Goal: Book appointment/travel/reservation

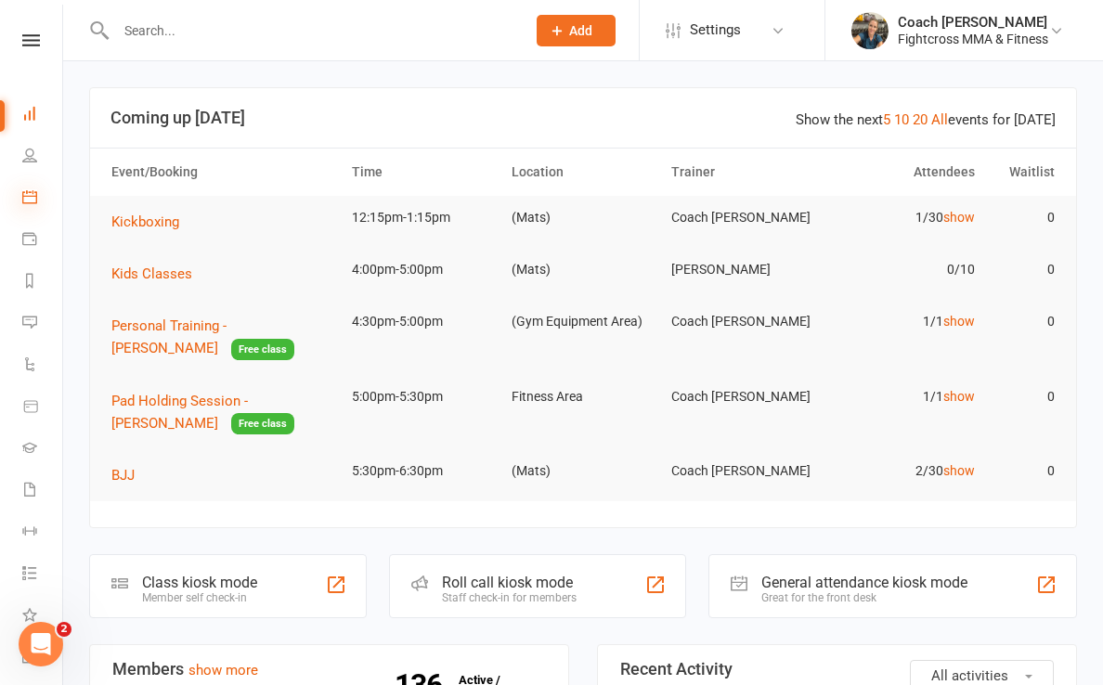
click at [32, 201] on icon at bounding box center [29, 196] width 15 height 15
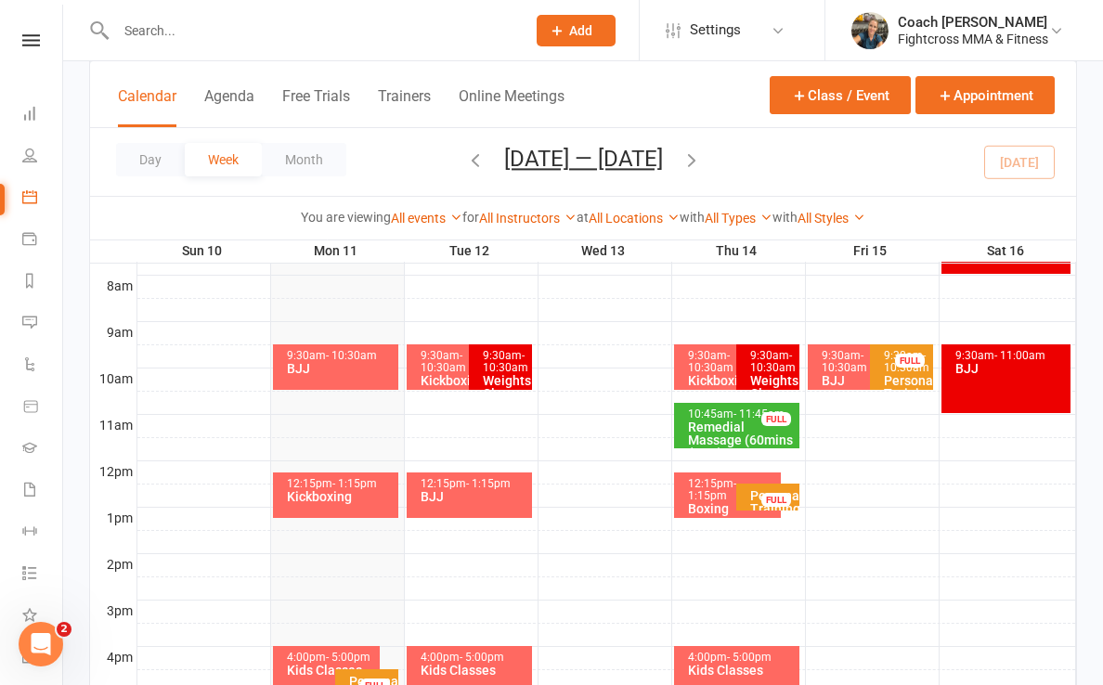
scroll to position [469, 0]
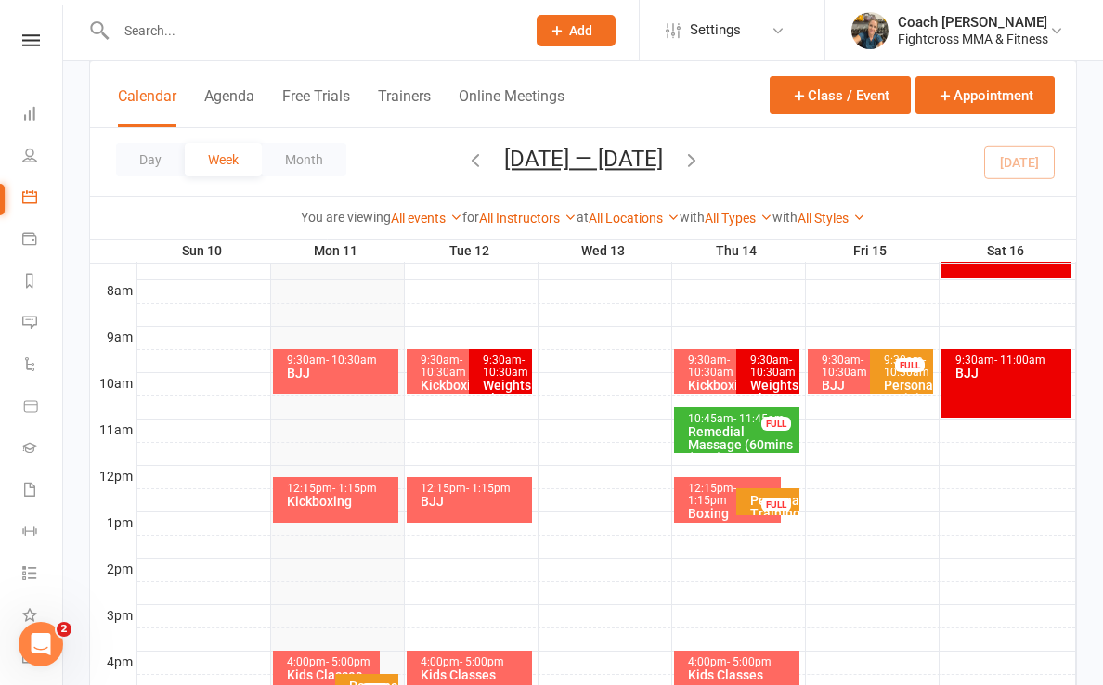
click at [753, 494] on div "Personal Training - [PERSON_NAME]" at bounding box center [772, 520] width 46 height 52
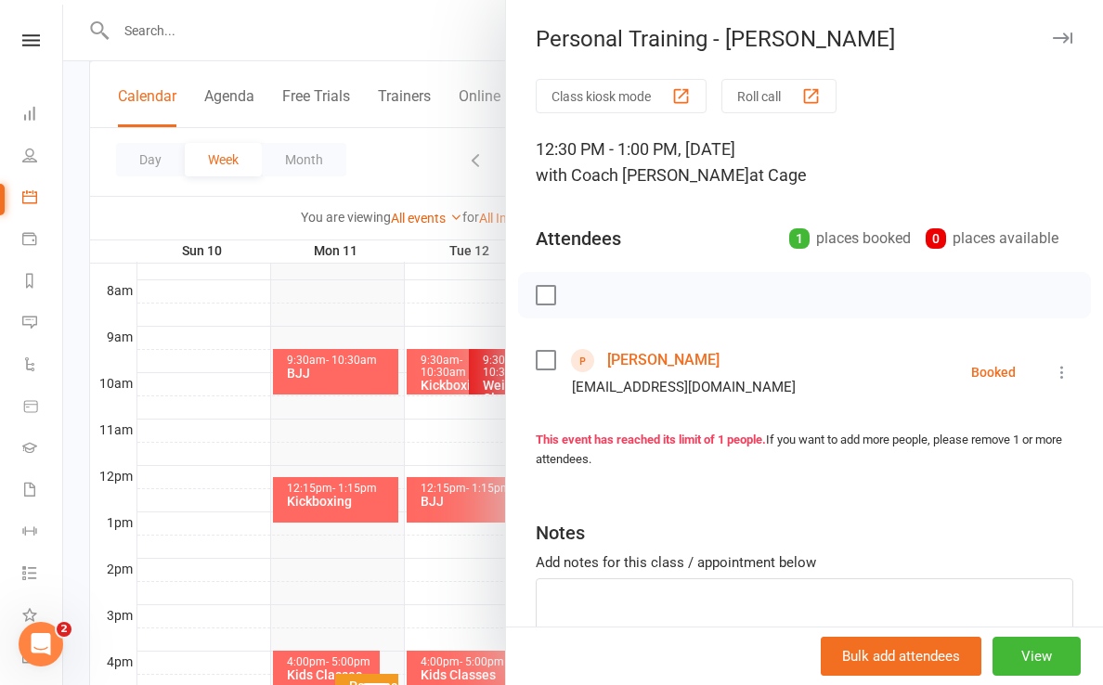
click at [856, 36] on icon "button" at bounding box center [1062, 37] width 19 height 11
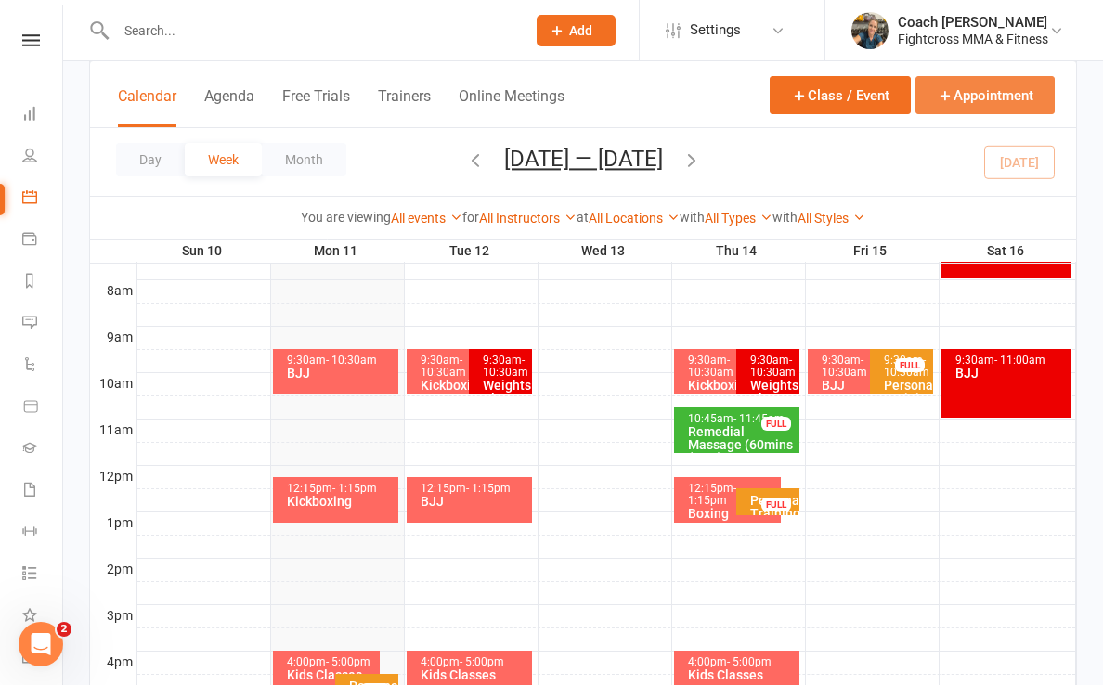
click at [856, 100] on button "Appointment" at bounding box center [984, 95] width 139 height 38
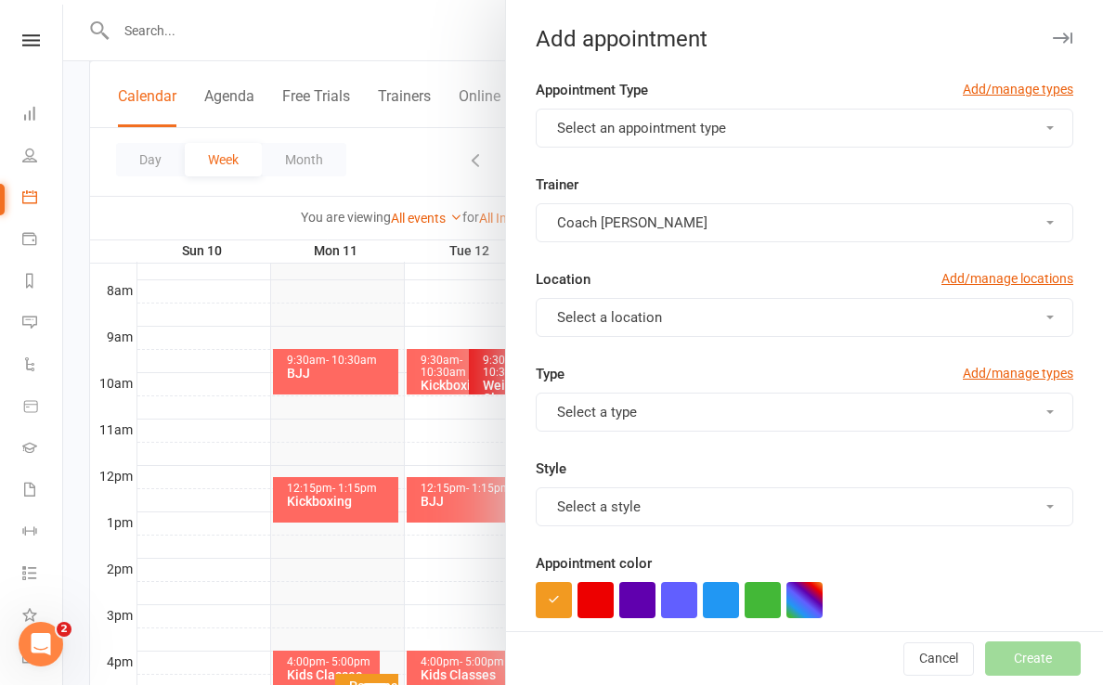
click at [753, 121] on button "Select an appointment type" at bounding box center [804, 128] width 537 height 39
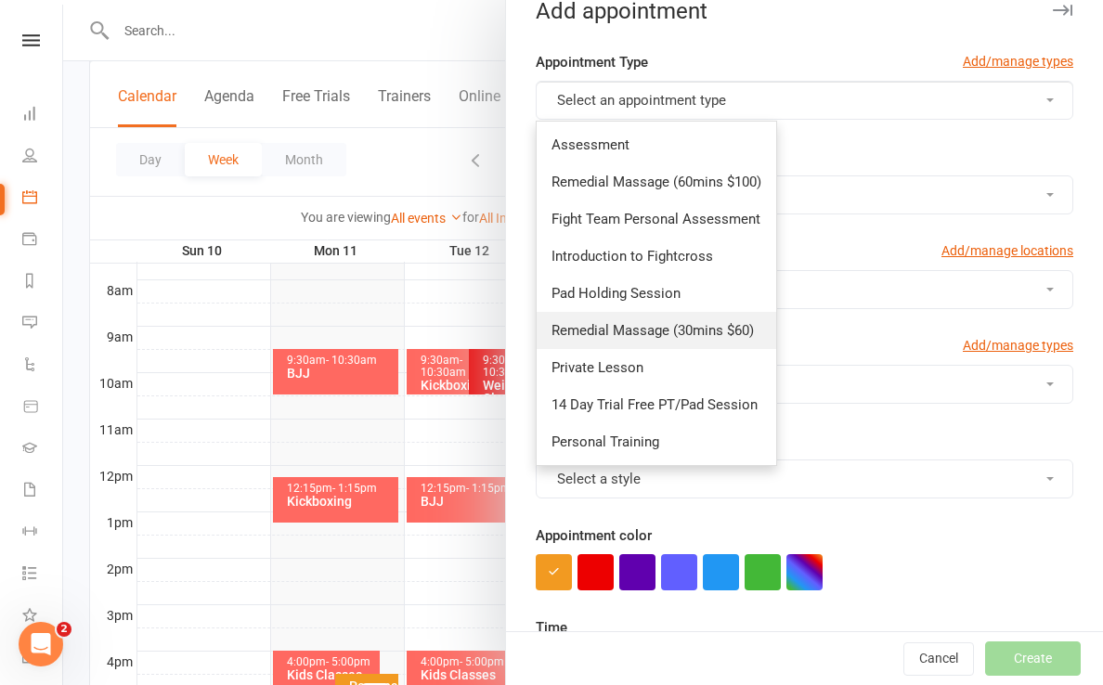
scroll to position [26, 0]
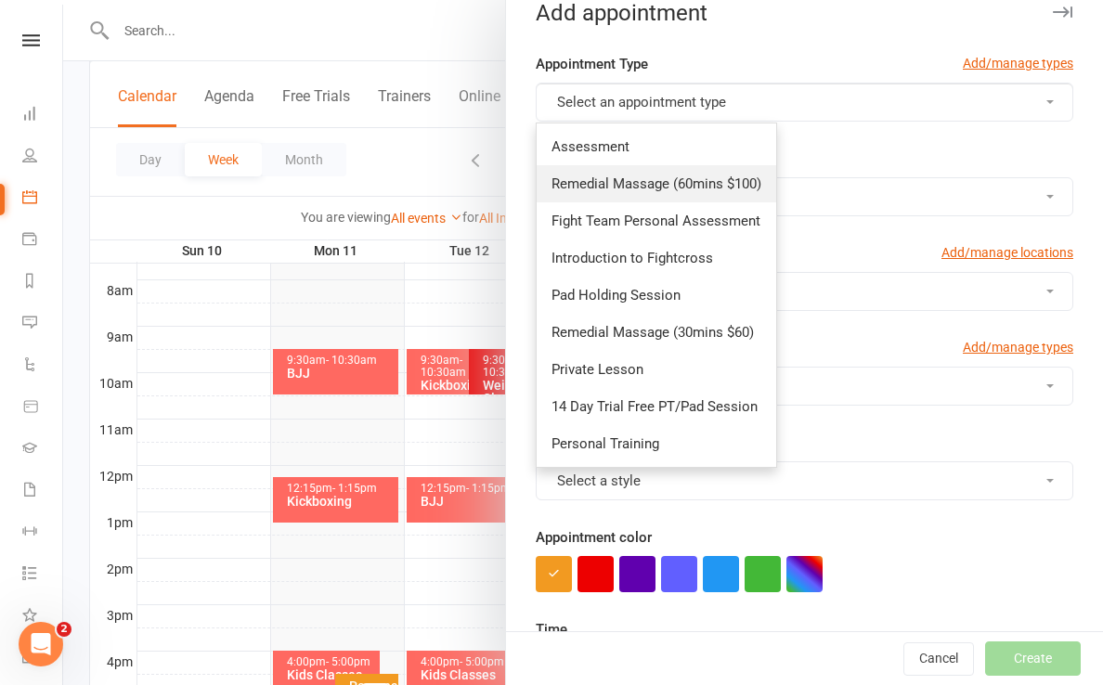
click at [634, 177] on span "Remedial Massage (60mins $100)" at bounding box center [656, 183] width 210 height 17
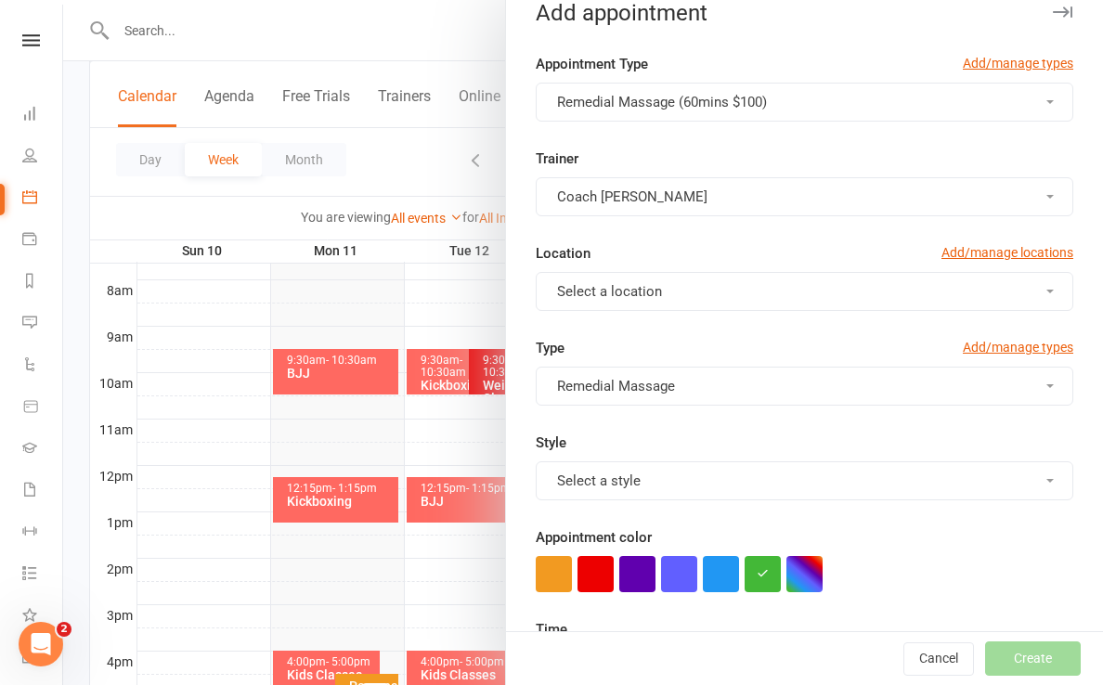
click at [799, 295] on button "Select a location" at bounding box center [804, 291] width 537 height 39
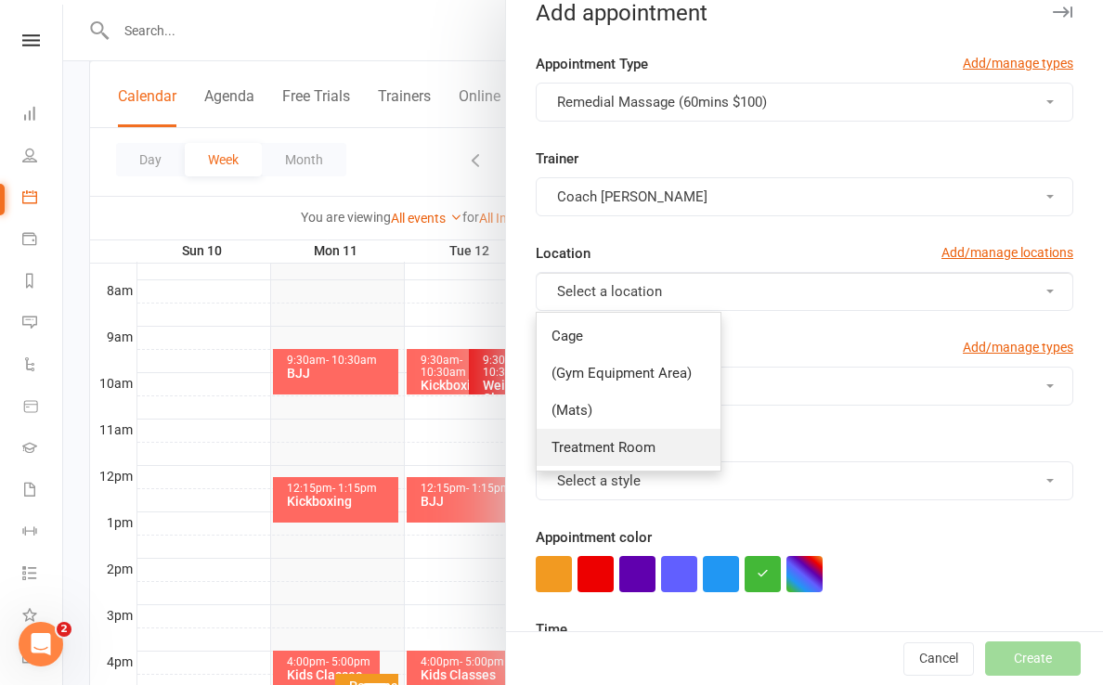
click at [666, 457] on link "Treatment Room" at bounding box center [628, 447] width 184 height 37
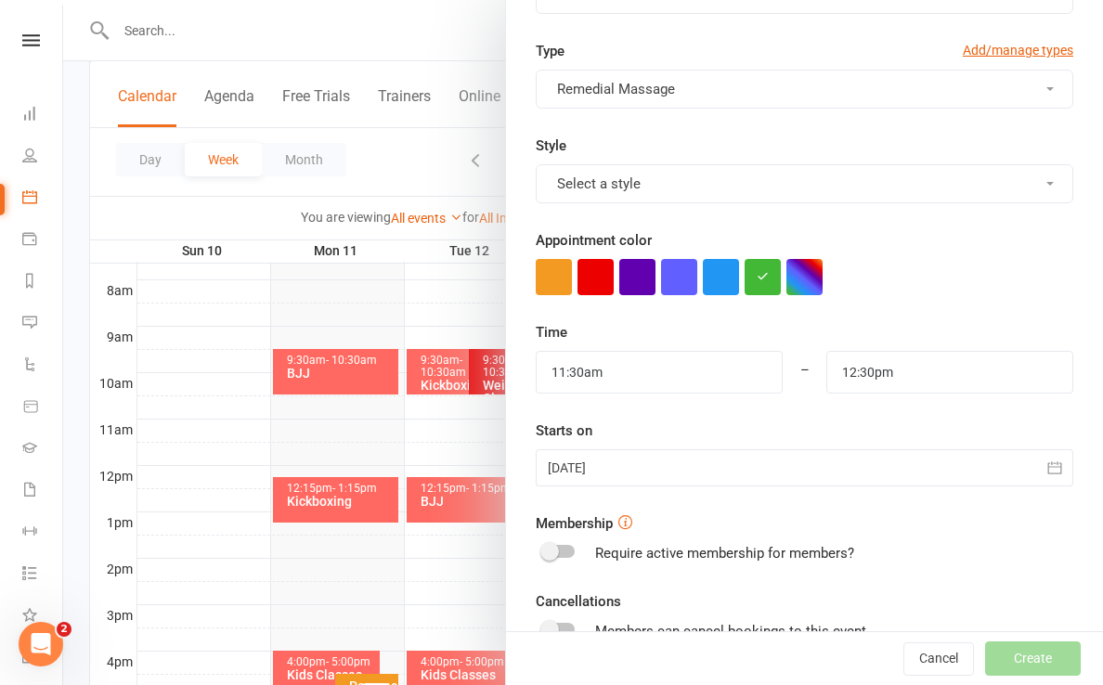
scroll to position [325, 0]
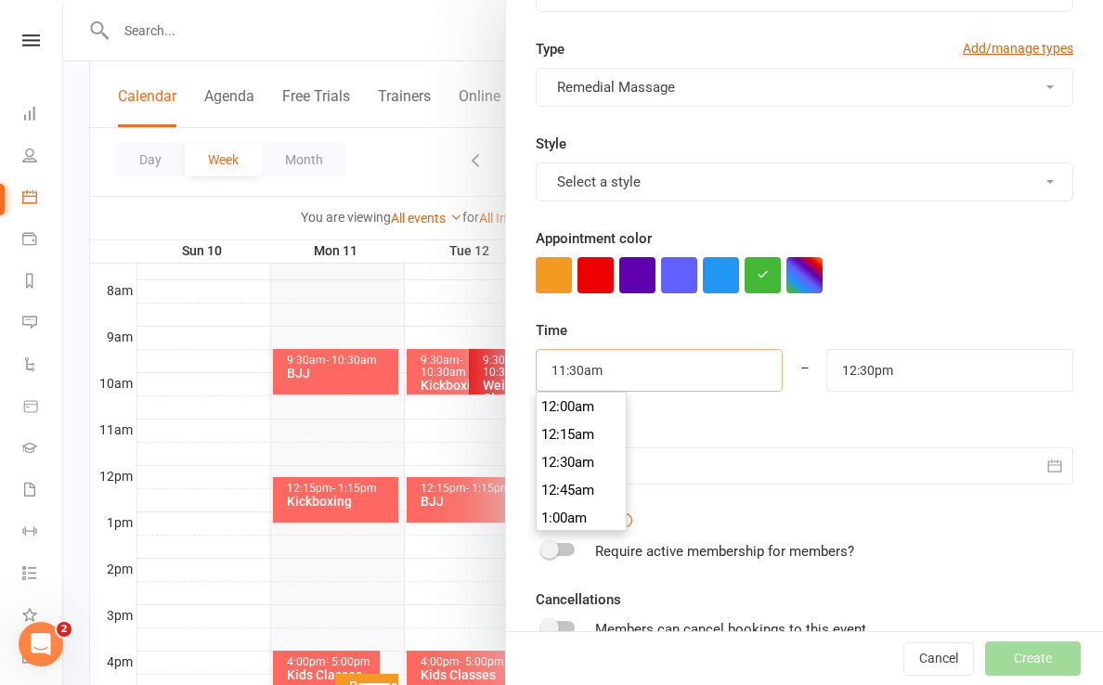
click at [636, 377] on input "11:30am" at bounding box center [659, 370] width 247 height 43
type input "1:30pm"
type input "2:30pm"
click at [566, 513] on li "1:30pm" at bounding box center [580, 513] width 89 height 28
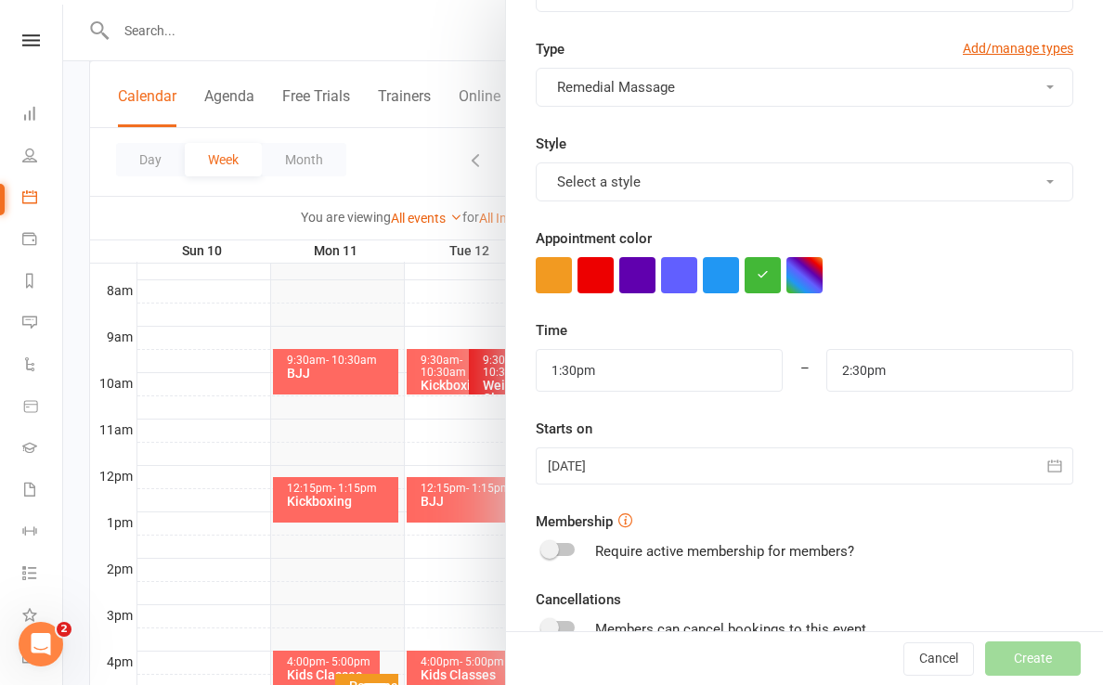
click at [655, 471] on div at bounding box center [804, 465] width 537 height 37
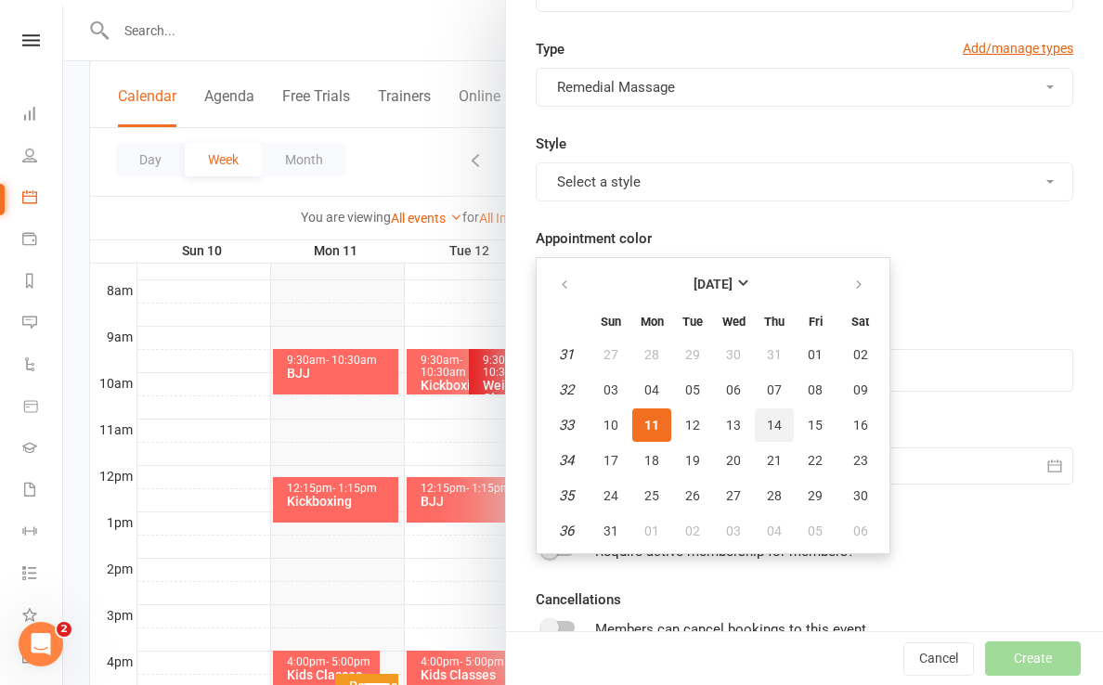
click at [778, 431] on span "14" at bounding box center [774, 425] width 15 height 15
type input "[DATE]"
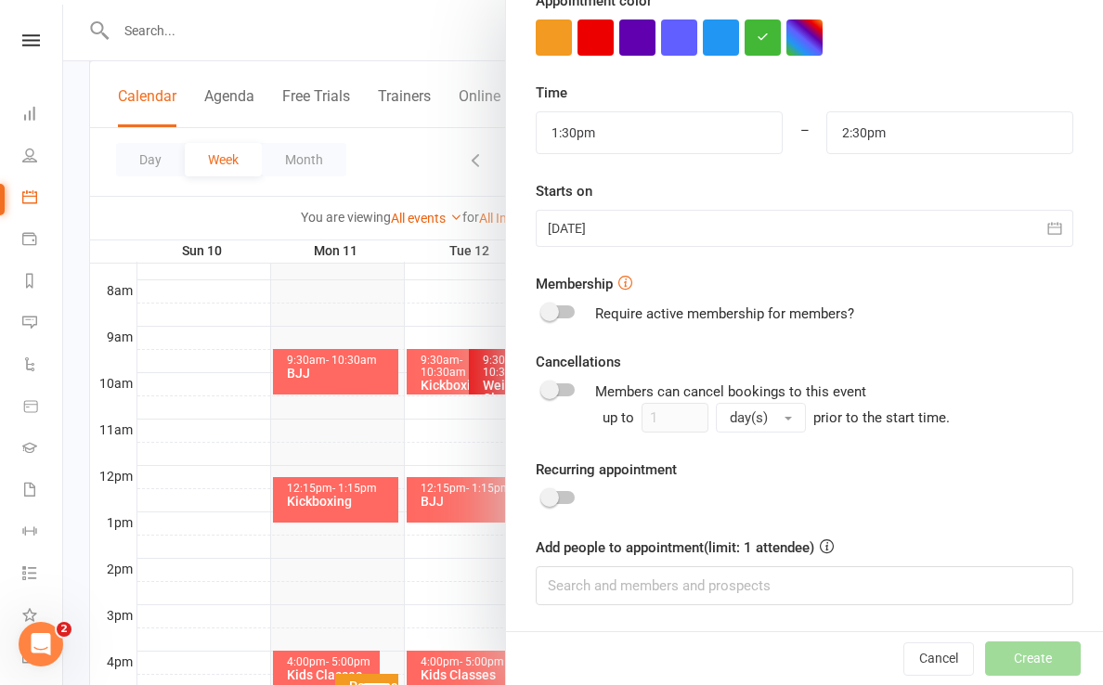
scroll to position [562, 0]
click at [616, 591] on input at bounding box center [804, 586] width 537 height 39
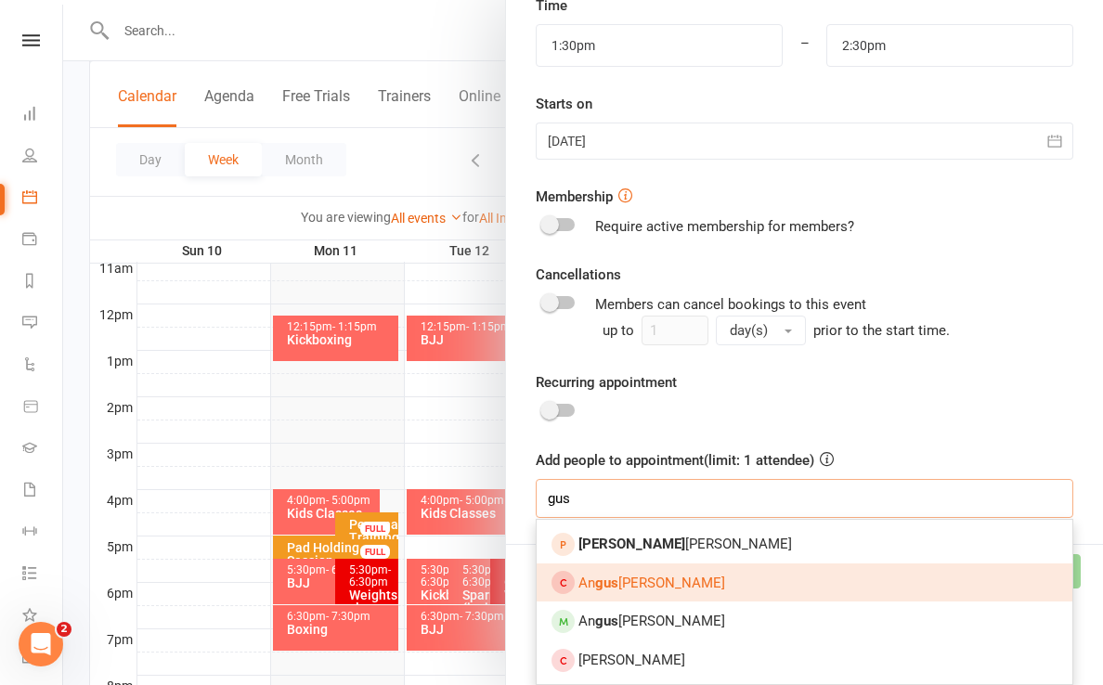
scroll to position [640, 0]
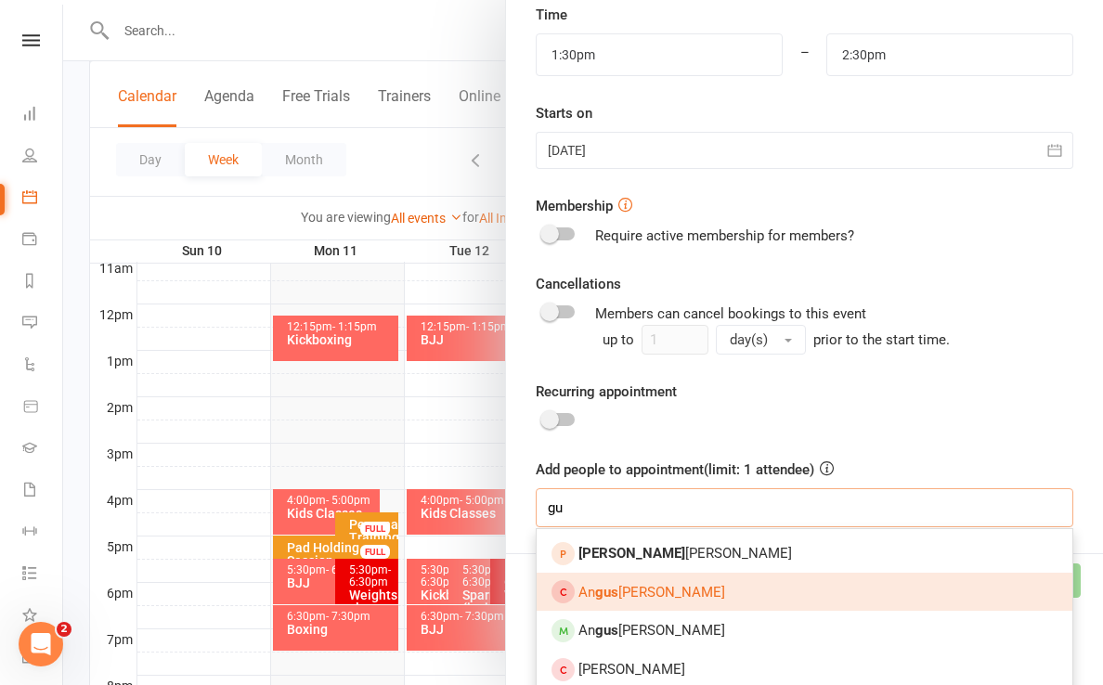
type input "g"
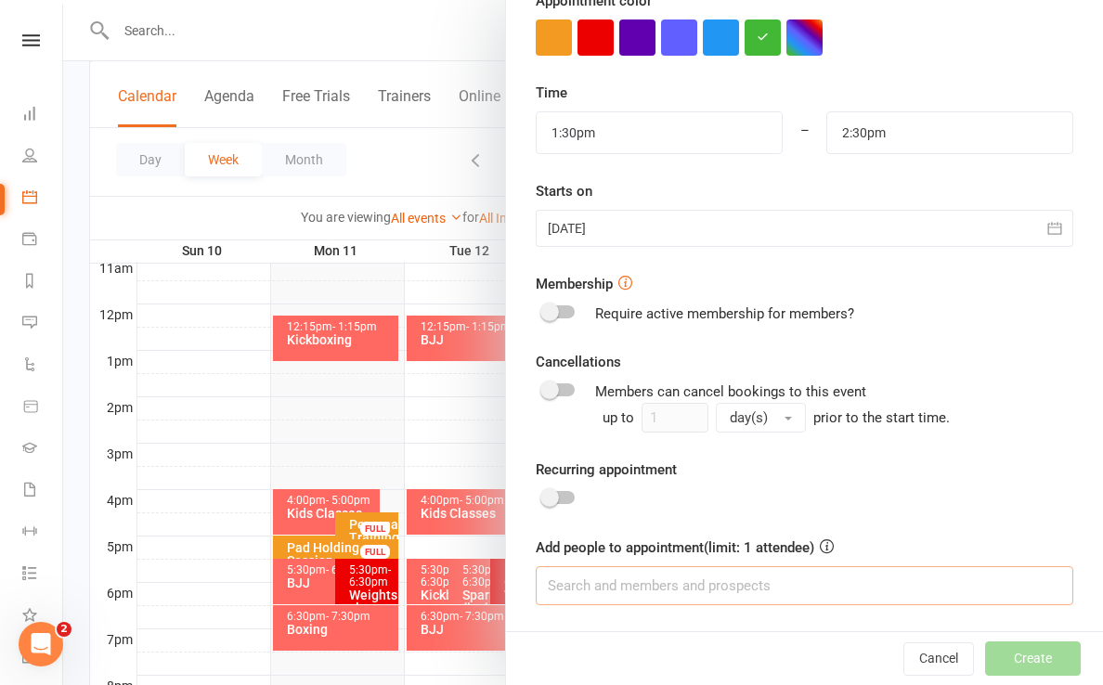
scroll to position [562, 0]
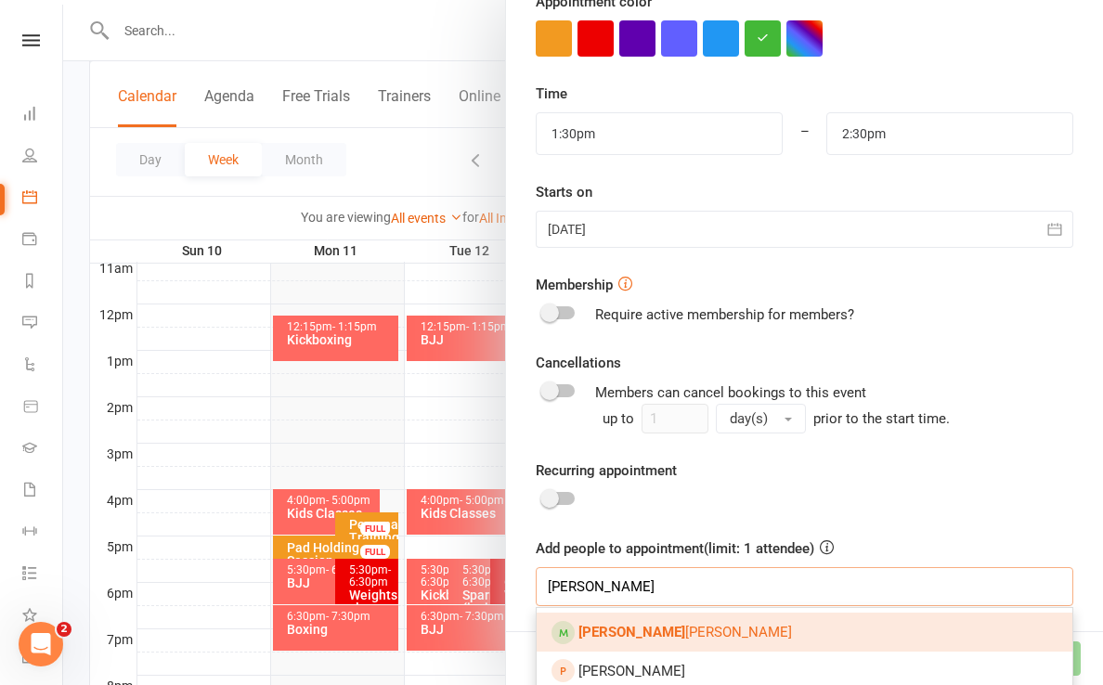
type input "[PERSON_NAME]"
click at [616, 635] on strong "[PERSON_NAME]" at bounding box center [631, 632] width 107 height 17
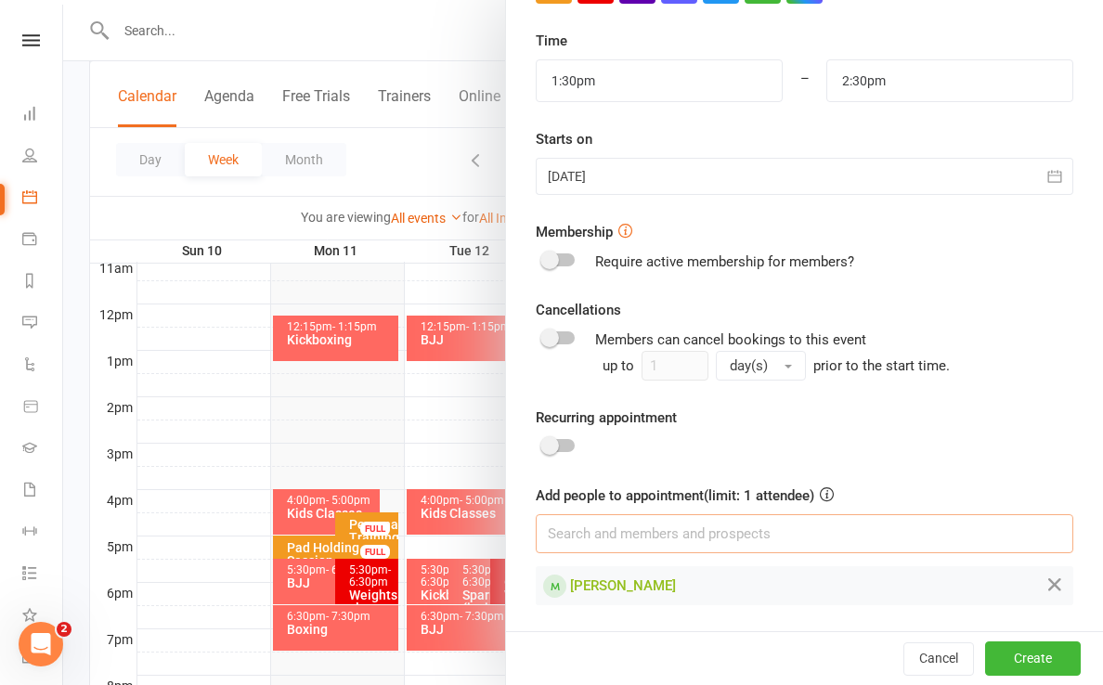
scroll to position [613, 0]
click at [856, 663] on button "Create" at bounding box center [1033, 658] width 96 height 33
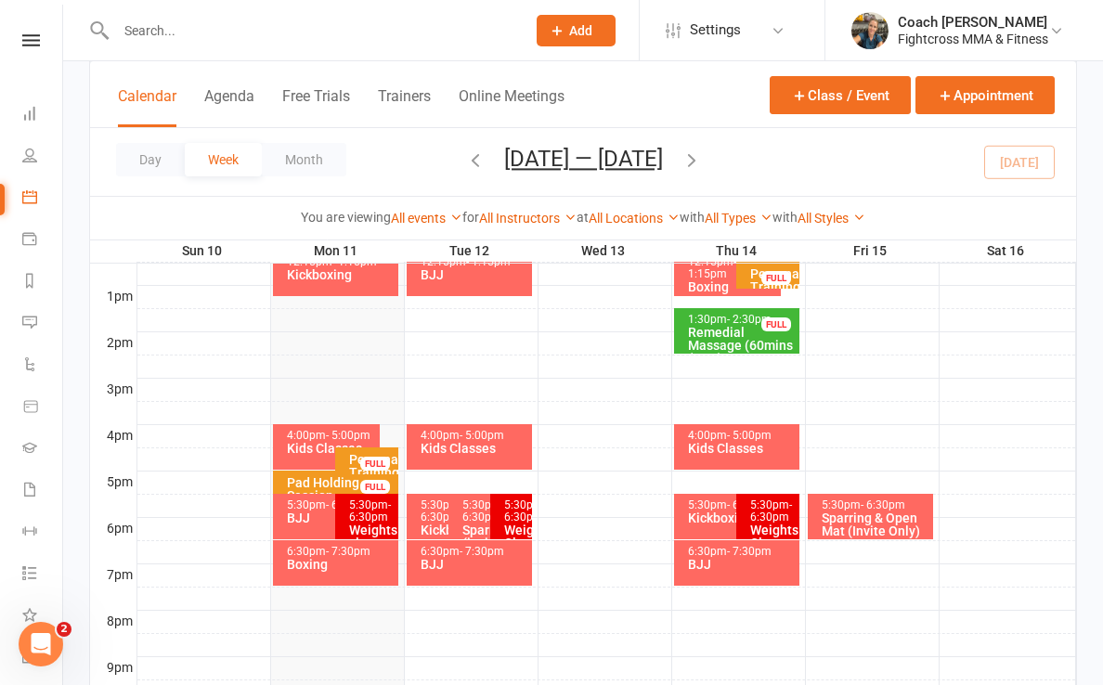
scroll to position [696, 0]
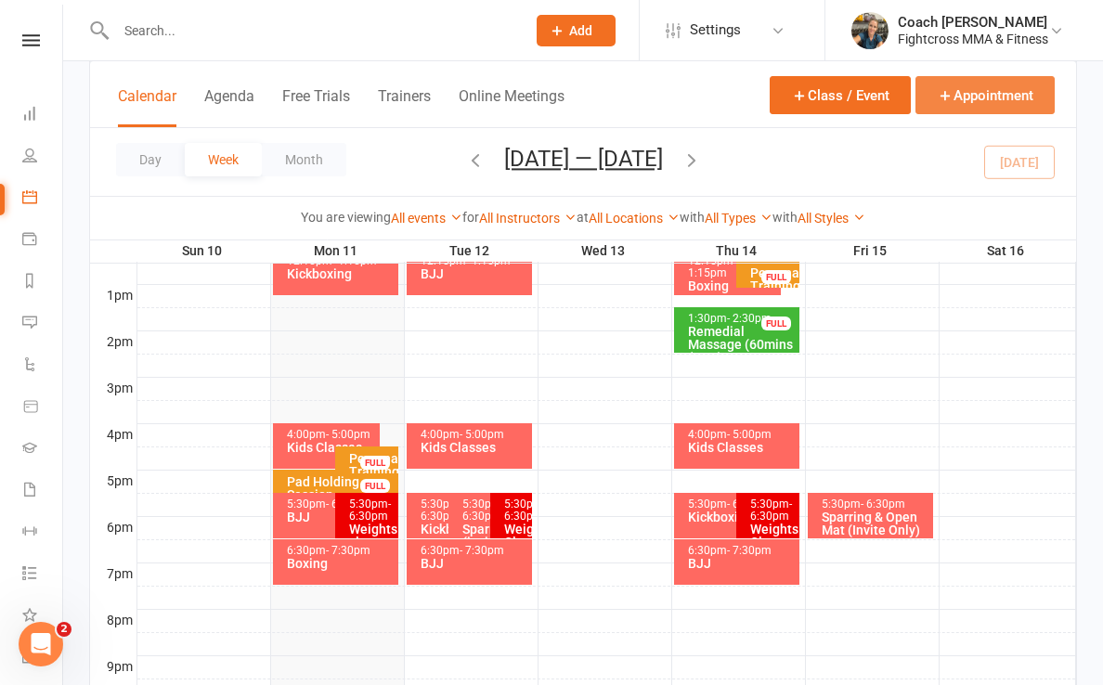
click at [856, 103] on button "Appointment" at bounding box center [984, 95] width 139 height 38
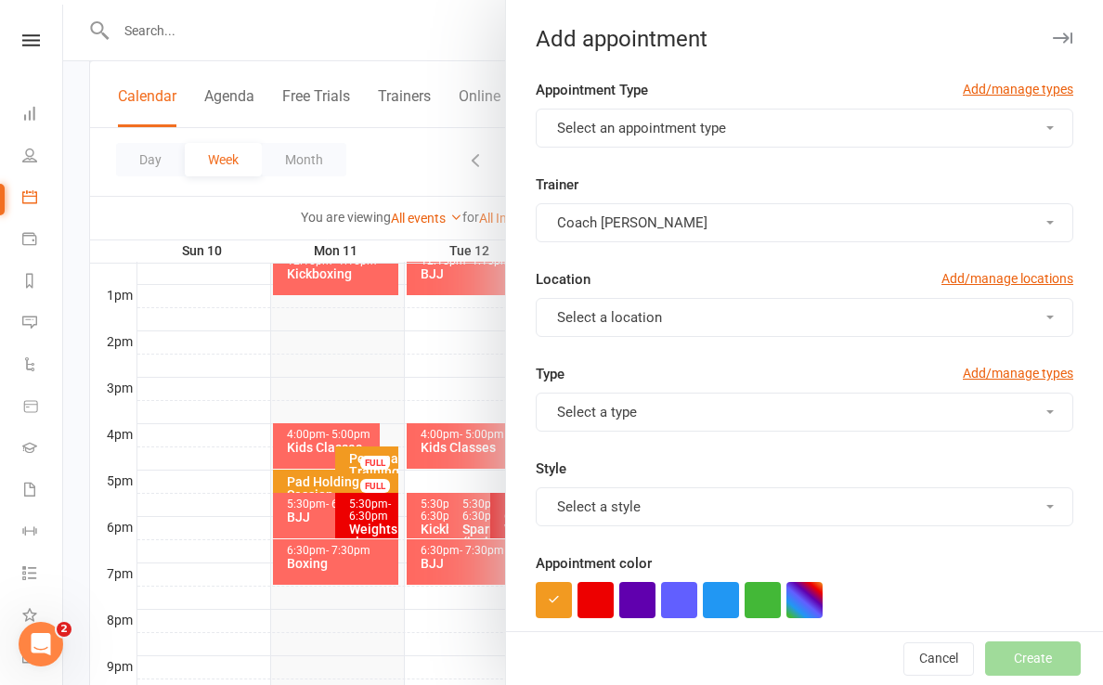
click at [856, 131] on button "Select an appointment type" at bounding box center [804, 128] width 537 height 39
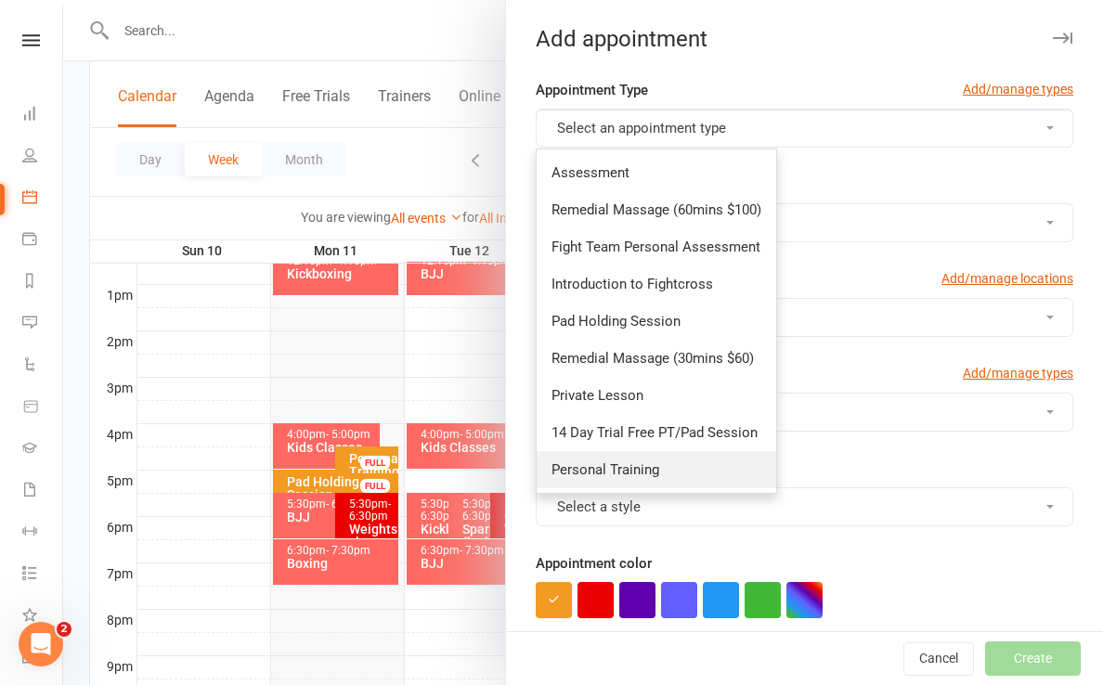
click at [621, 473] on span "Personal Training" at bounding box center [605, 469] width 108 height 17
type input "12:00pm"
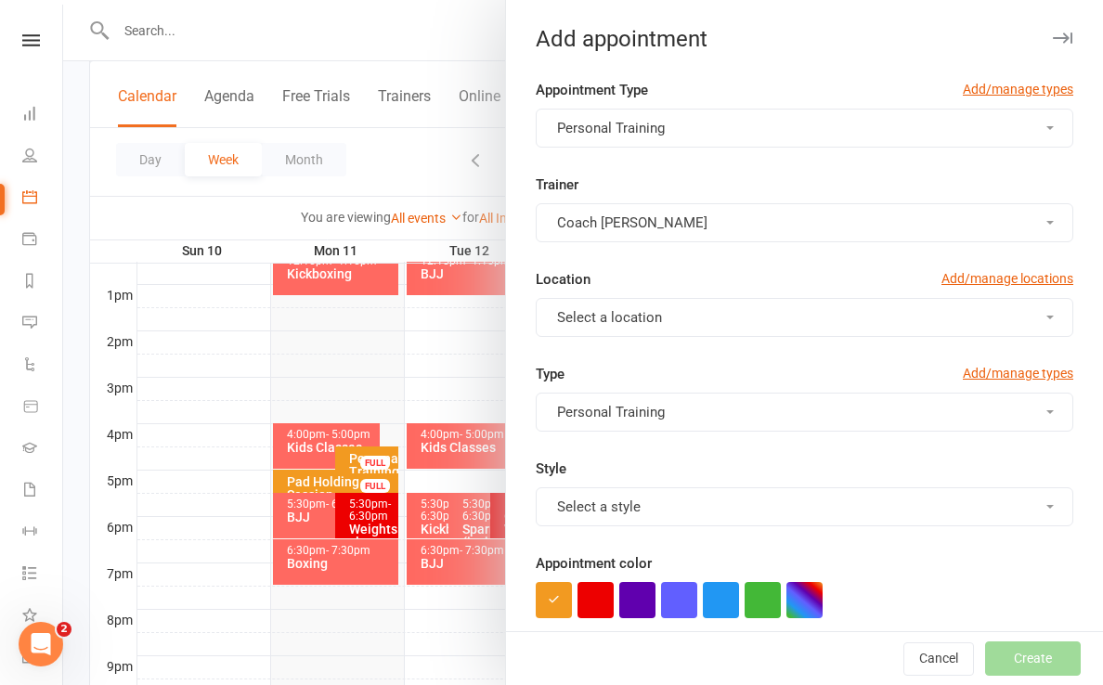
click at [737, 326] on button "Select a location" at bounding box center [804, 317] width 537 height 39
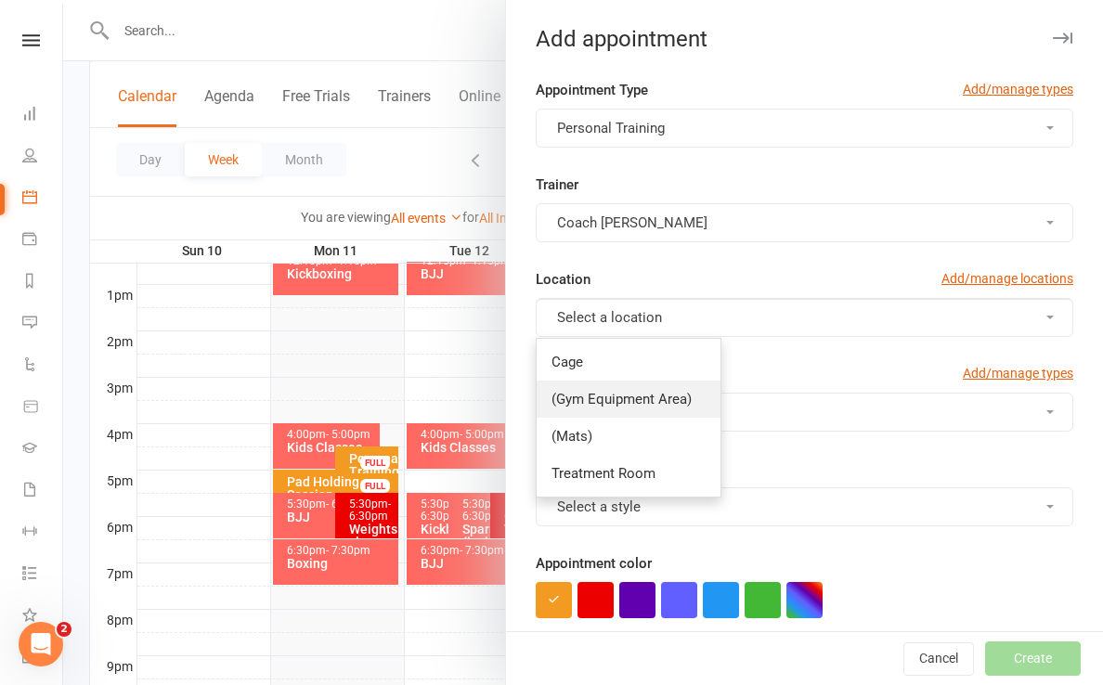
click at [690, 405] on span "(Gym Equipment Area)" at bounding box center [621, 399] width 140 height 17
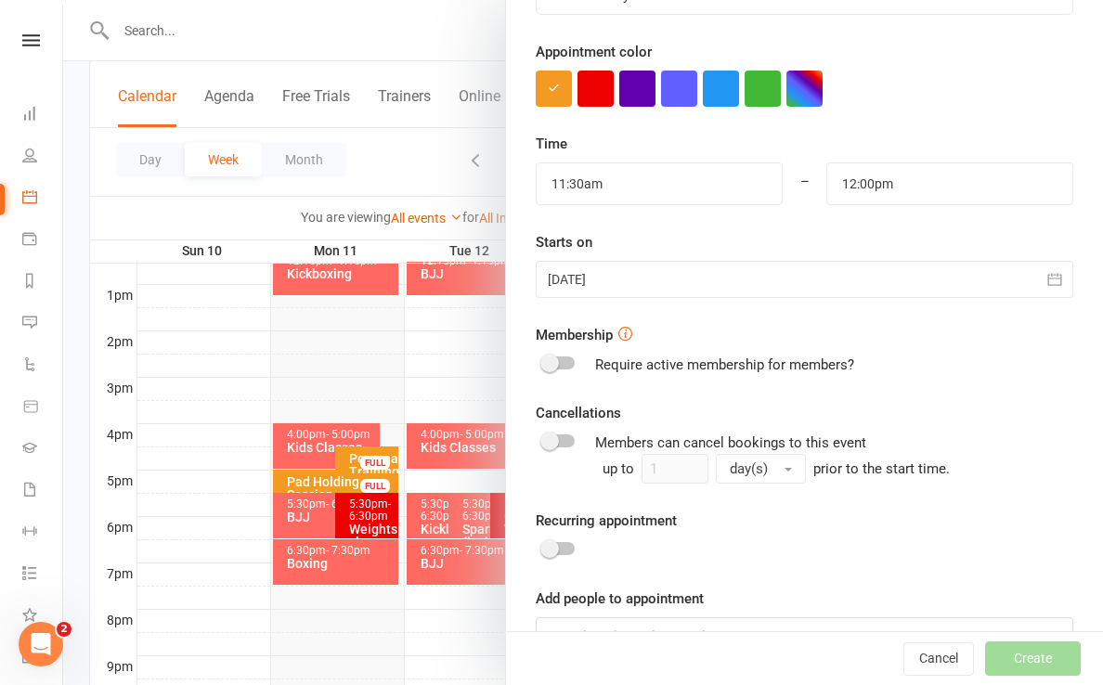
scroll to position [525, 0]
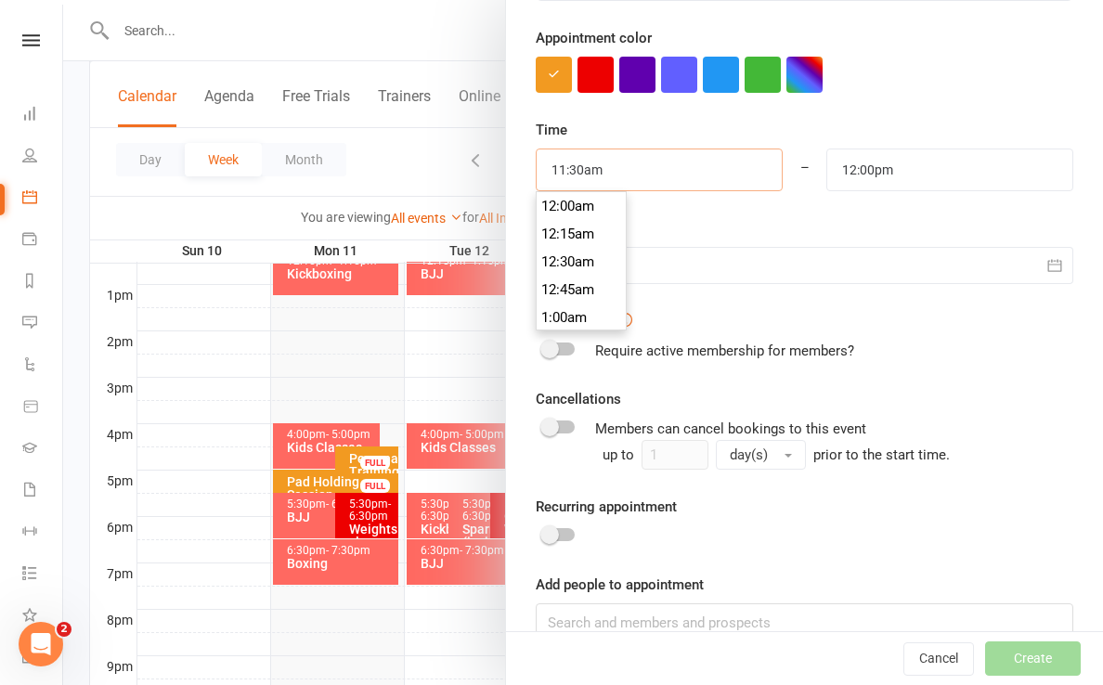
click at [653, 185] on input "11:30am" at bounding box center [659, 170] width 247 height 43
type input "4:00pm"
click at [571, 316] on li "4:00pm" at bounding box center [580, 320] width 89 height 28
click at [856, 173] on input "12:00pm" at bounding box center [949, 170] width 247 height 43
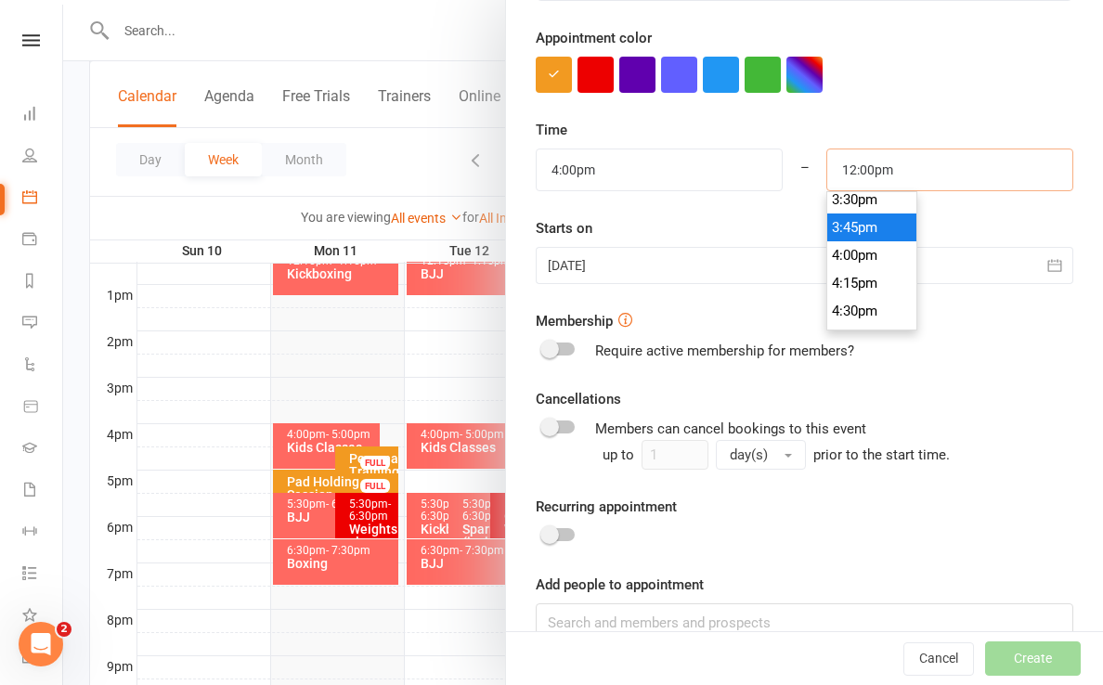
scroll to position [1730, 0]
type input "4:30pm"
click at [850, 316] on li "4:30pm" at bounding box center [871, 314] width 89 height 28
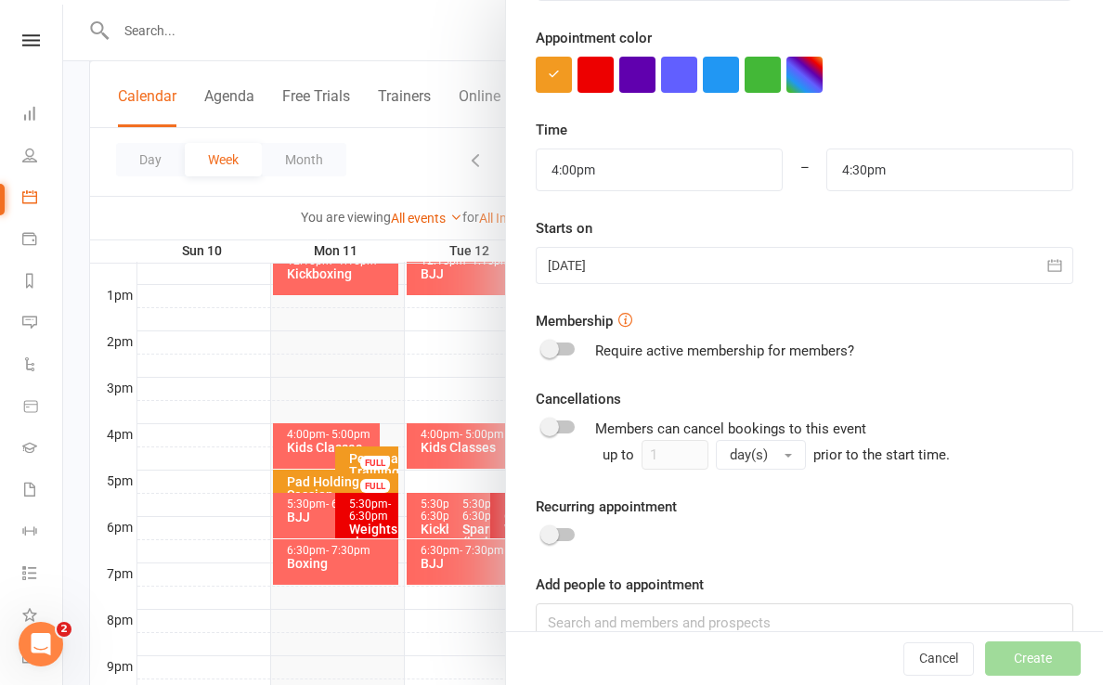
click at [740, 260] on div at bounding box center [804, 265] width 537 height 37
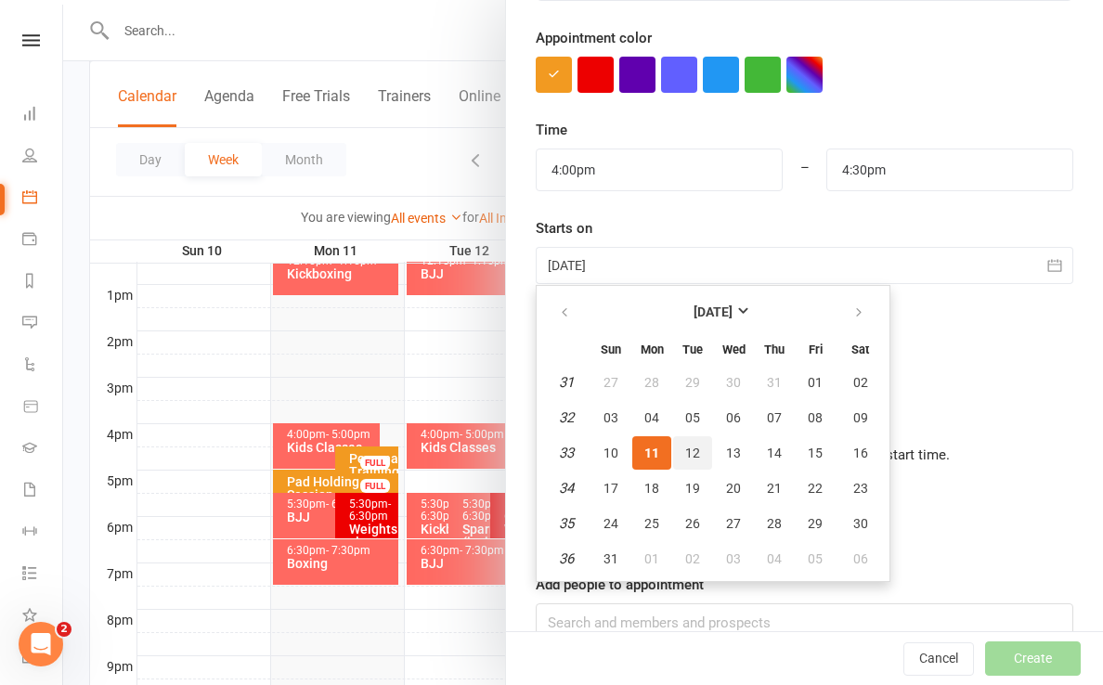
click at [698, 449] on span "12" at bounding box center [692, 453] width 15 height 15
type input "[DATE]"
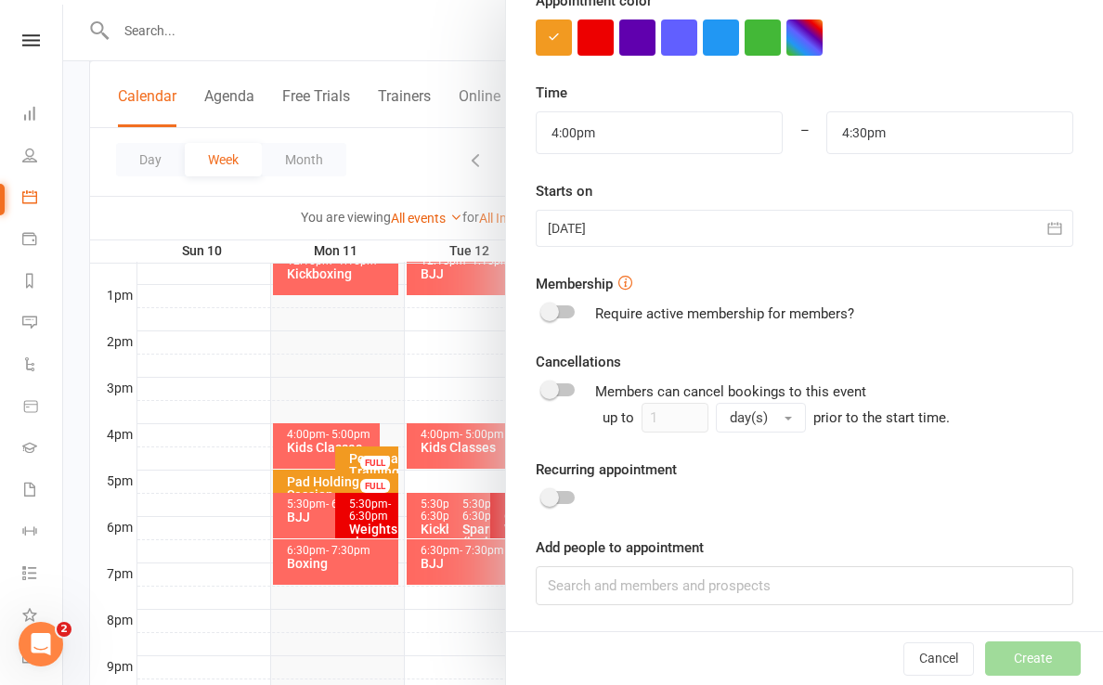
scroll to position [562, 0]
click at [594, 576] on input at bounding box center [804, 586] width 537 height 39
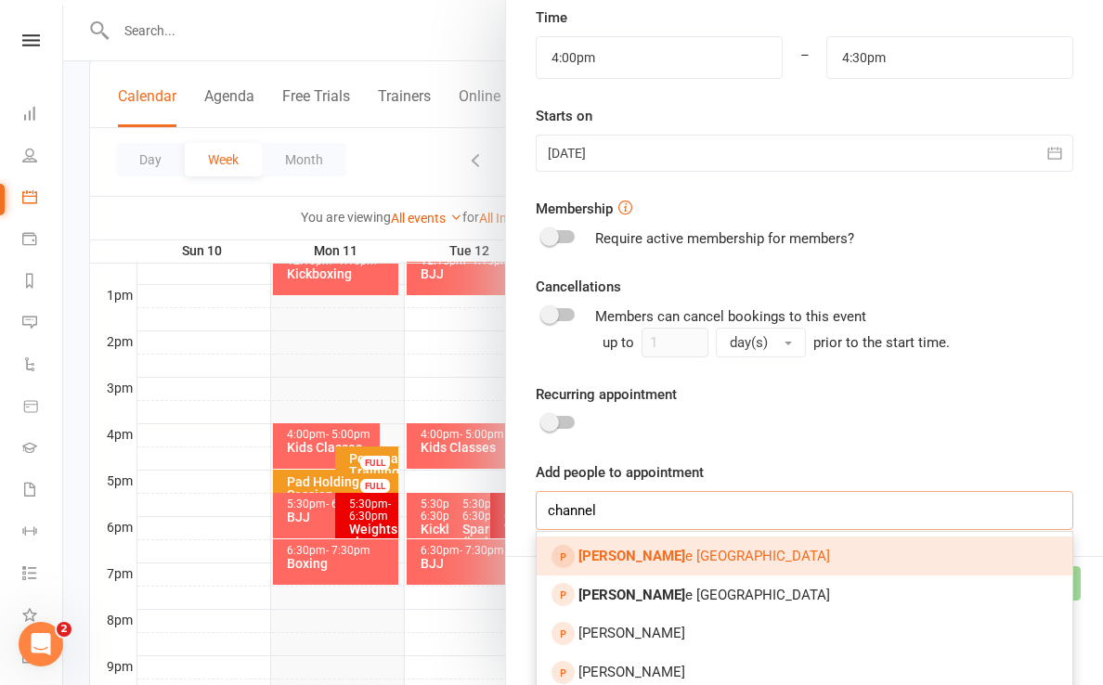
scroll to position [642, 0]
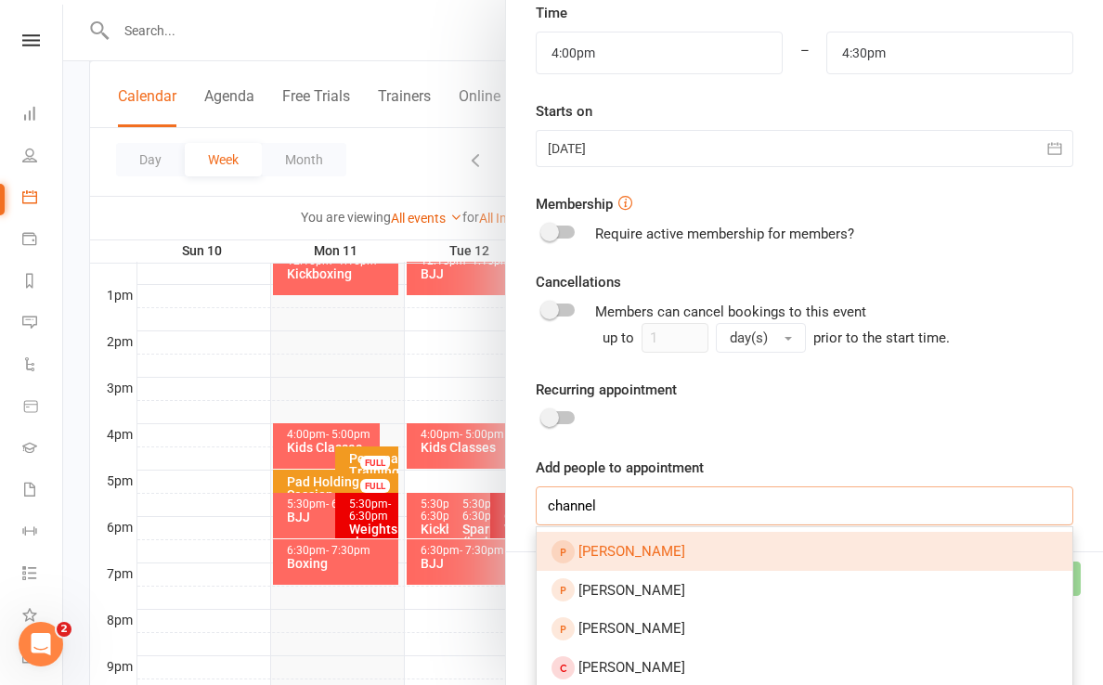
type input "channel"
click at [608, 549] on span "[PERSON_NAME]" at bounding box center [631, 551] width 107 height 17
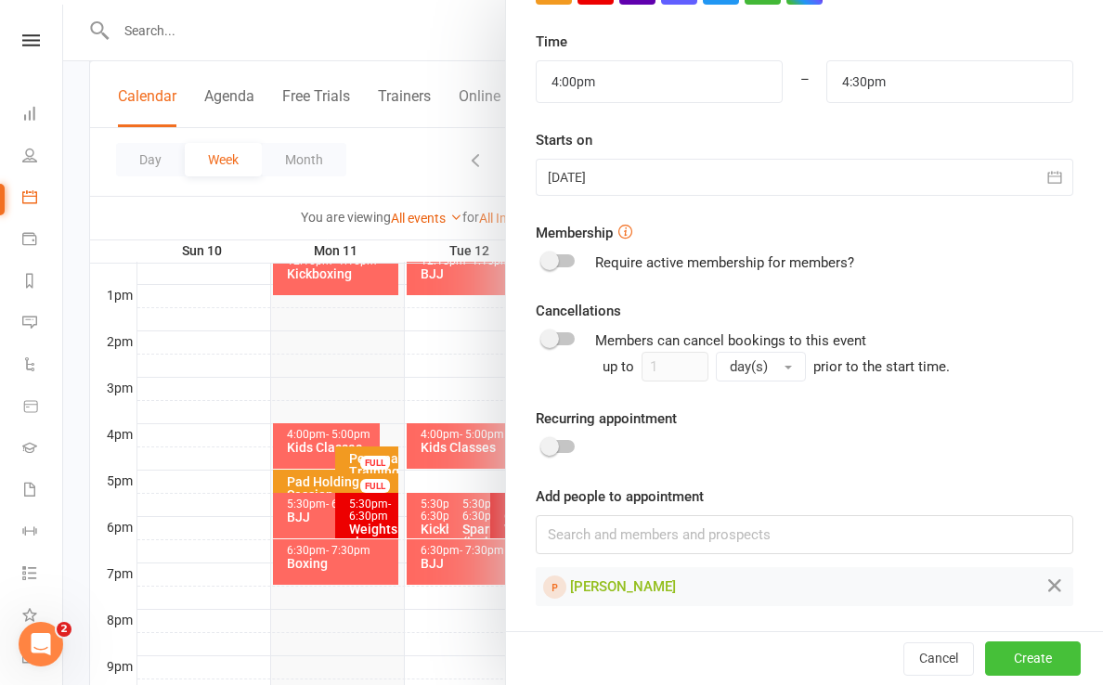
click at [856, 657] on button "Create" at bounding box center [1033, 658] width 96 height 33
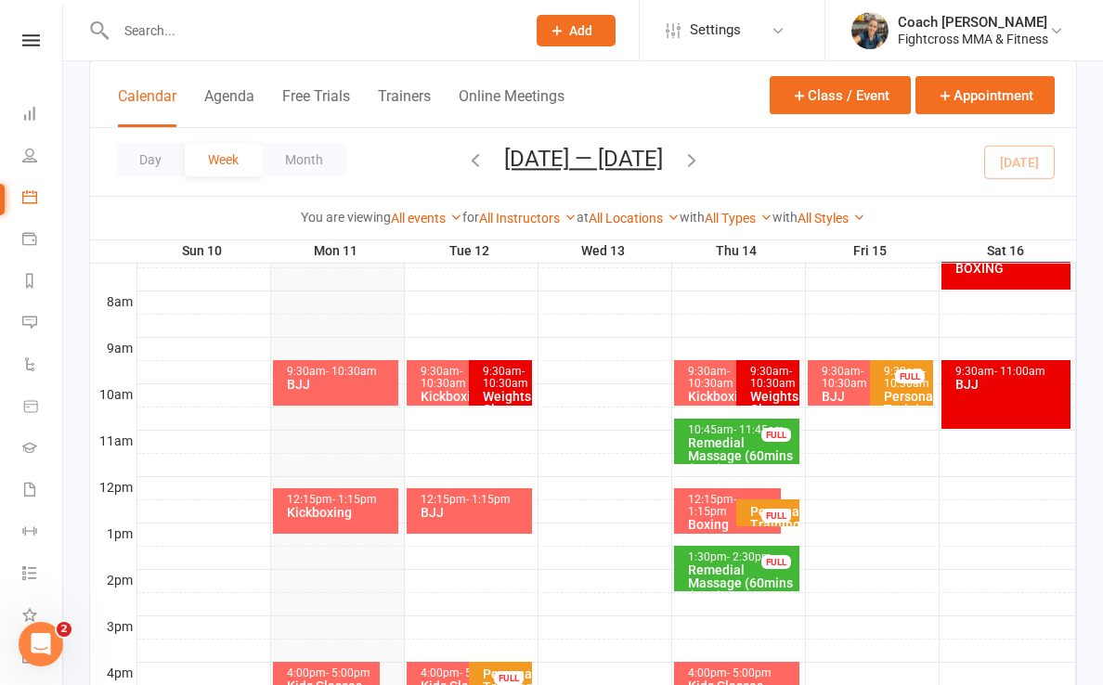
scroll to position [457, 0]
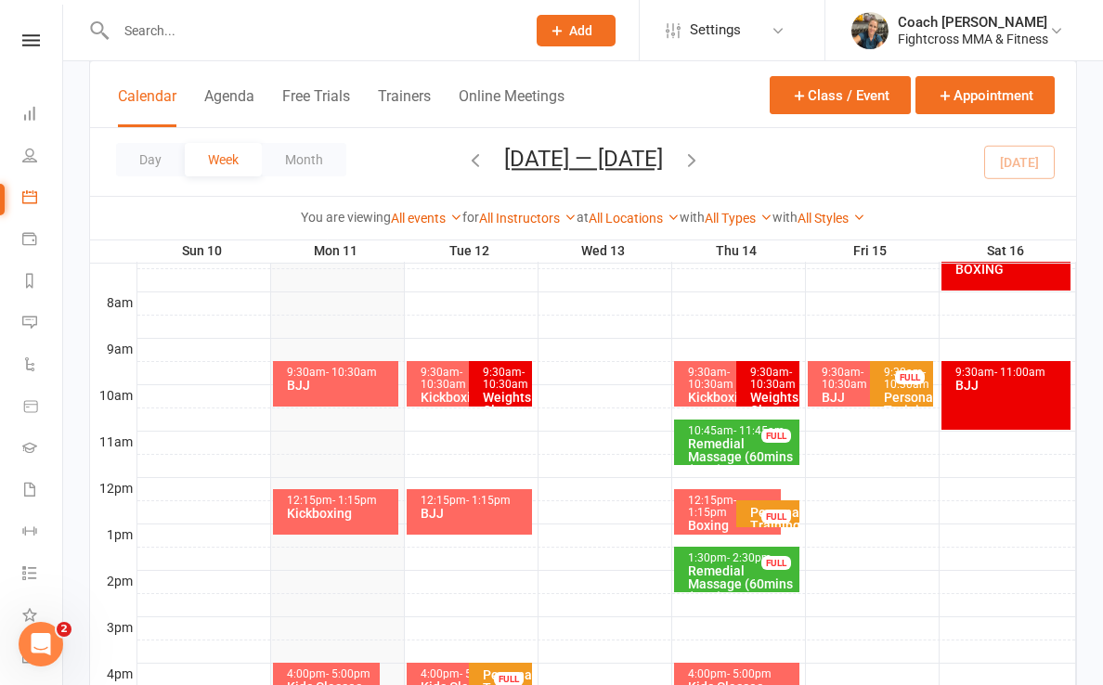
click at [752, 510] on div "Personal Training - [PERSON_NAME]" at bounding box center [772, 532] width 46 height 52
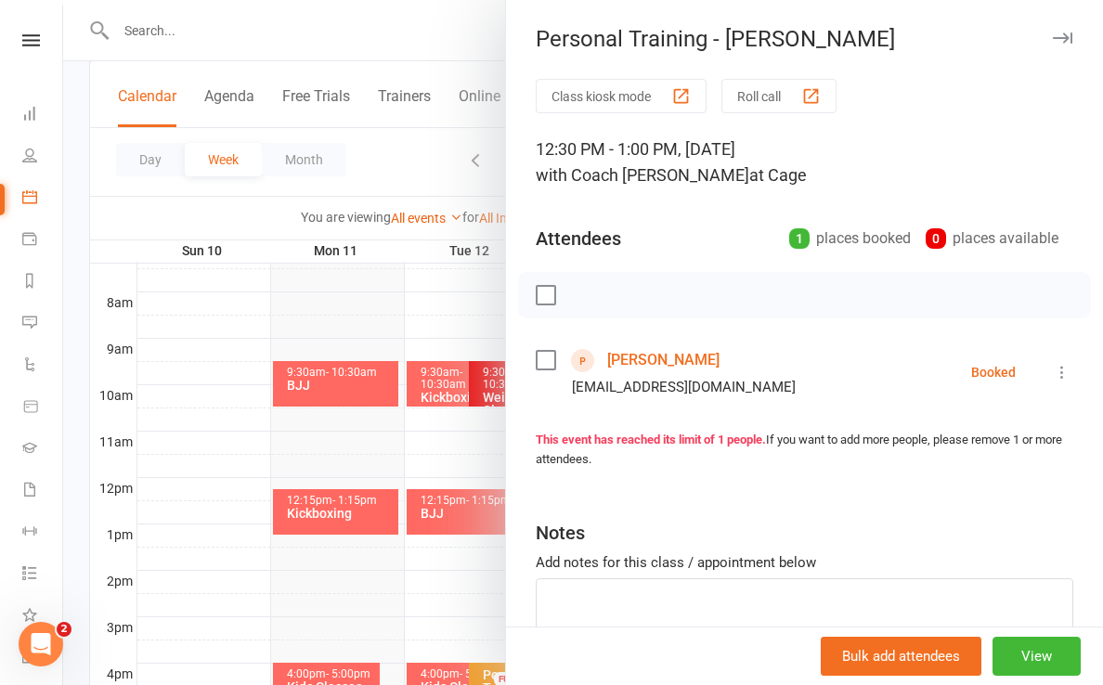
click at [856, 34] on icon "button" at bounding box center [1062, 37] width 19 height 11
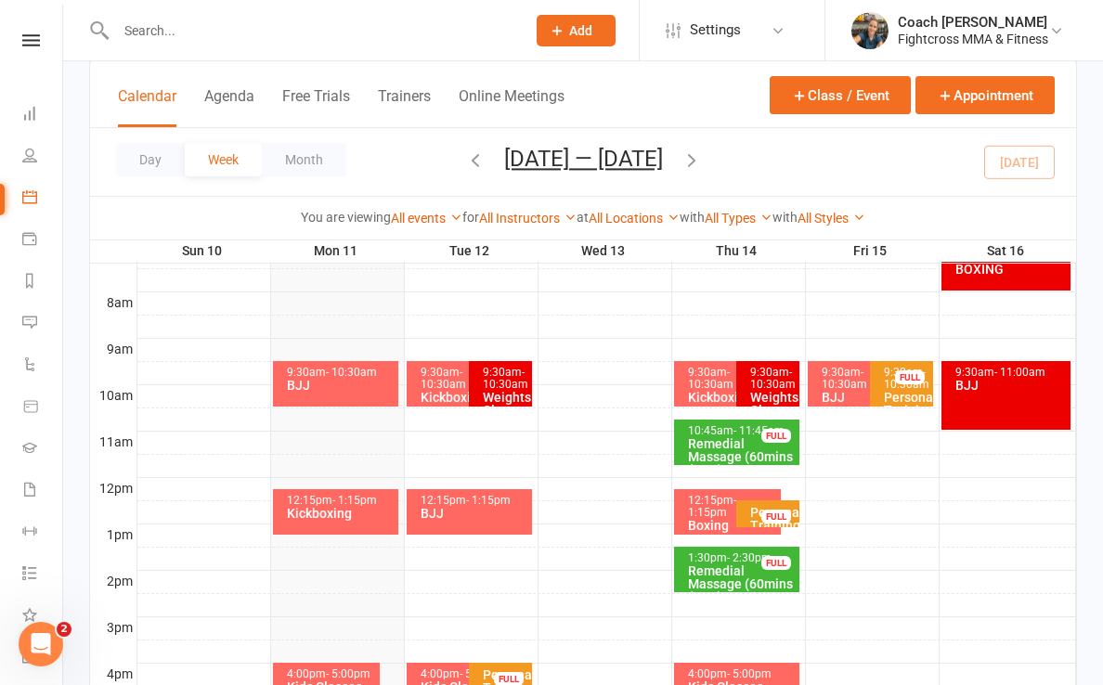
click at [856, 384] on span "- 10:30am" at bounding box center [906, 378] width 45 height 25
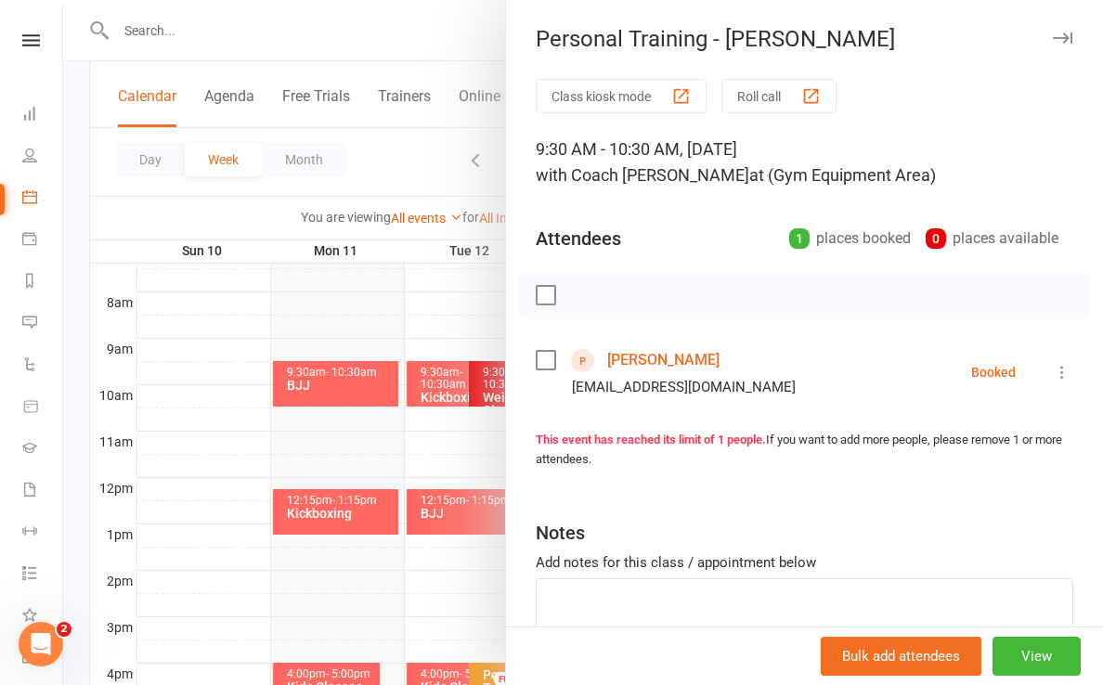
click at [856, 36] on icon "button" at bounding box center [1062, 37] width 19 height 11
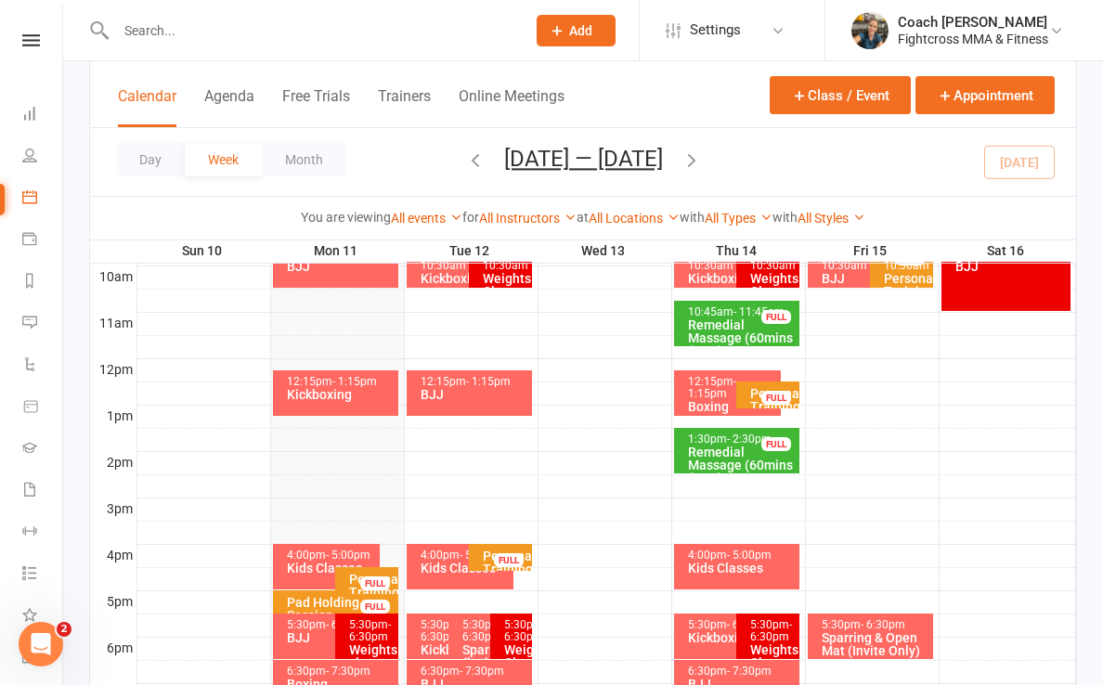
scroll to position [575, 0]
